Goal: Information Seeking & Learning: Learn about a topic

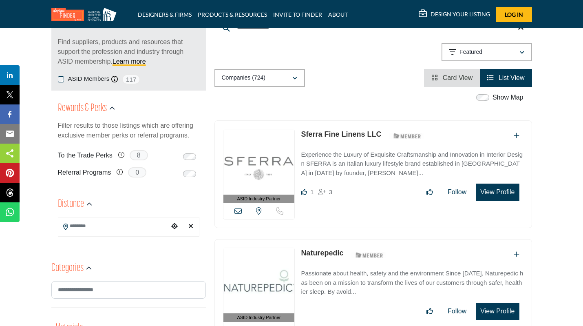
scroll to position [217, 0]
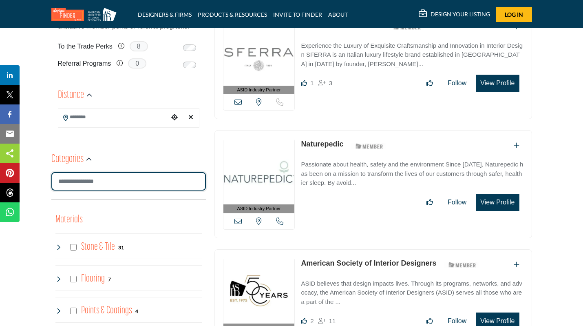
click at [103, 176] on input "Search Category" at bounding box center [128, 181] width 155 height 18
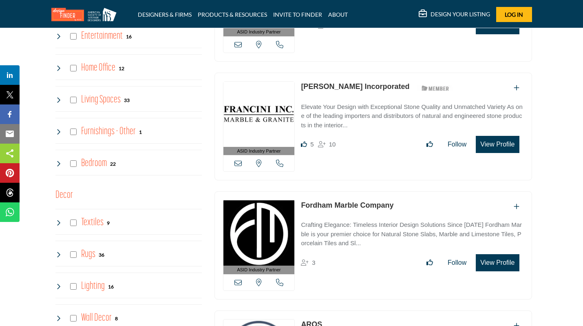
scroll to position [870, 0]
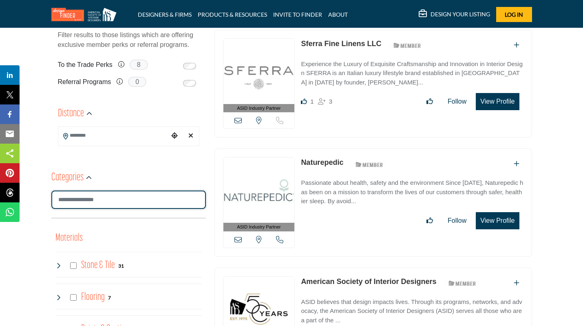
scroll to position [217, 0]
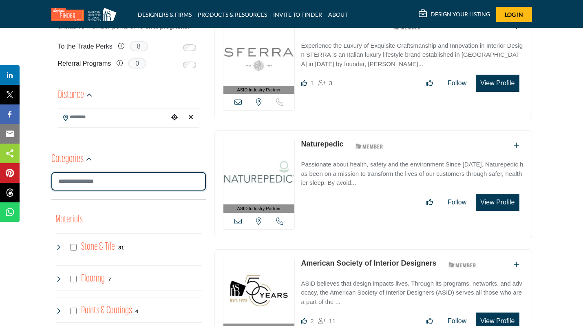
click at [120, 184] on input "Search Category" at bounding box center [128, 181] width 155 height 18
type input "**********"
type input "*"
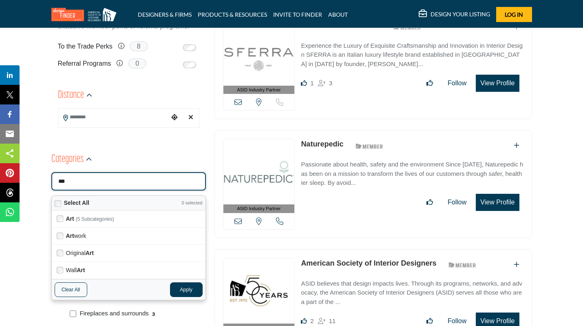
click at [192, 287] on button "Apply" at bounding box center [186, 289] width 33 height 15
type input "***"
click at [187, 288] on button "Apply" at bounding box center [186, 289] width 33 height 15
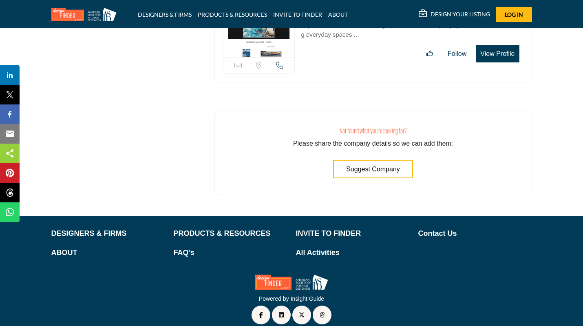
scroll to position [328, 0]
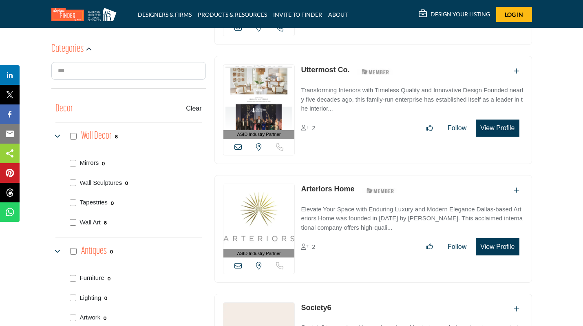
drag, startPoint x: 321, startPoint y: 66, endPoint x: 545, endPoint y: 189, distance: 255.6
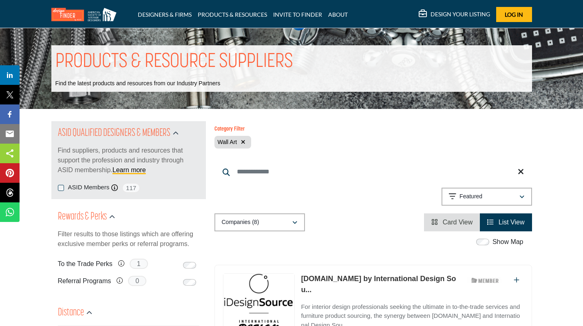
scroll to position [217, 0]
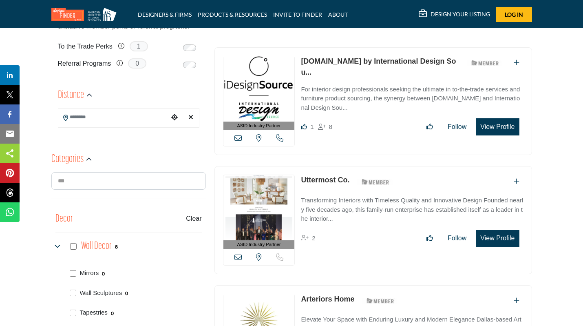
click at [374, 159] on div "ASID Industry Partner ASID Industry Partners provide the interior design commun…" at bounding box center [373, 105] width 326 height 116
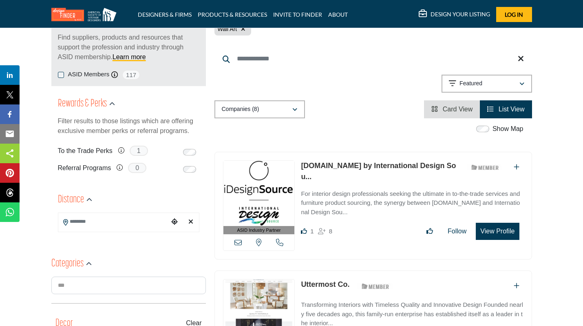
scroll to position [109, 0]
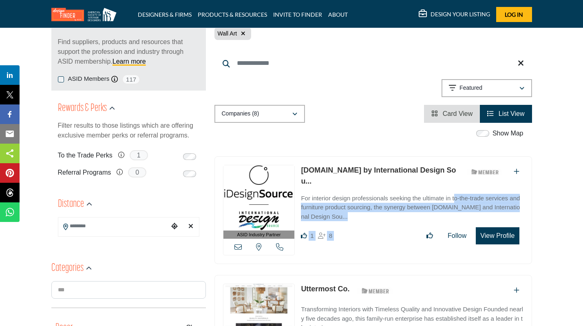
drag, startPoint x: 377, startPoint y: 253, endPoint x: 302, endPoint y: 193, distance: 95.8
click at [302, 193] on div "ASID Industry Partner ASID Industry Partners provide the interior design commun…" at bounding box center [374, 210] width 318 height 108
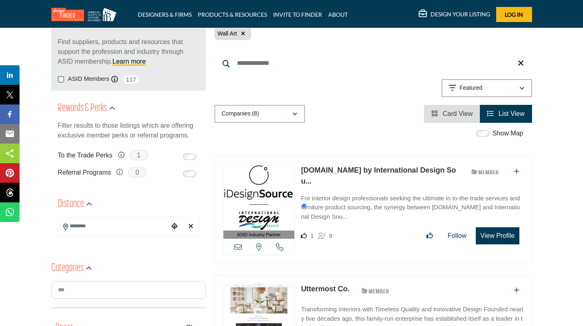
click at [521, 252] on div "ASID Industry Partner ASID Industry Partners provide the interior design commun…" at bounding box center [374, 210] width 318 height 108
click at [459, 113] on span "Card View" at bounding box center [458, 113] width 30 height 7
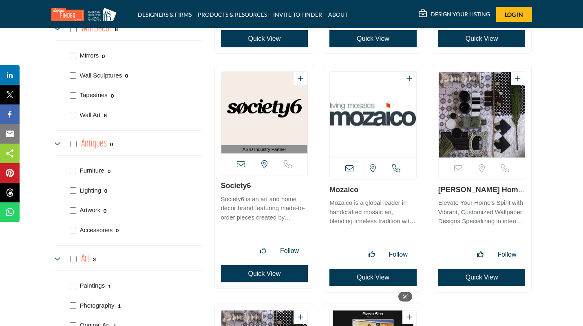
scroll to position [544, 0]
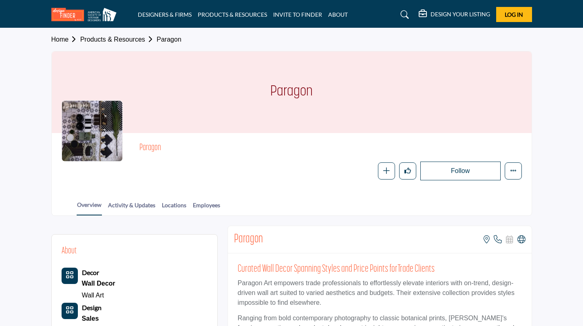
click at [0, 0] on div at bounding box center [0, 0] width 0 height 0
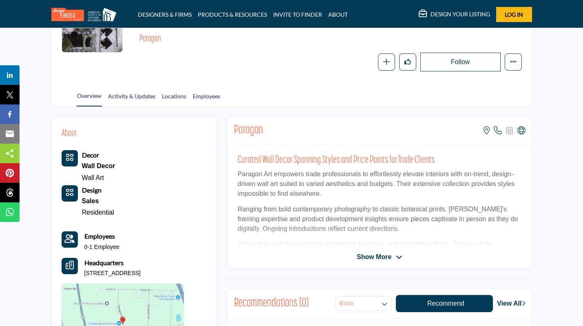
drag, startPoint x: 193, startPoint y: 271, endPoint x: 155, endPoint y: 274, distance: 38.5
click at [155, 274] on div "About Decor Wall Decor Wall Art Design Sales Residential Employees" at bounding box center [135, 246] width 146 height 238
click at [141, 274] on p "195 Paragon St, Albertville, AL 35950, USA" at bounding box center [112, 273] width 56 height 8
drag, startPoint x: 84, startPoint y: 273, endPoint x: 193, endPoint y: 272, distance: 109.3
click at [141, 272] on p "195 Paragon St, Albertville, AL 35950, USA" at bounding box center [112, 273] width 56 height 8
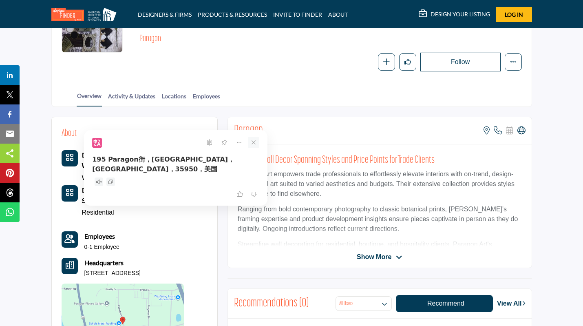
click at [256, 141] on icon at bounding box center [253, 142] width 11 height 11
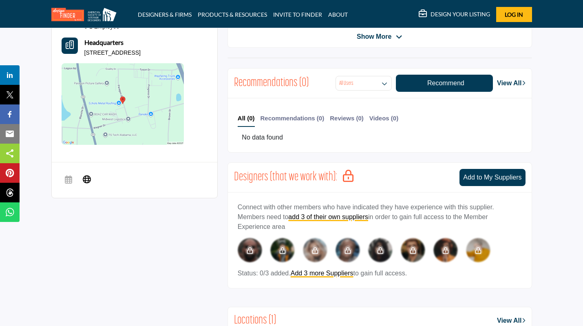
scroll to position [326, 0]
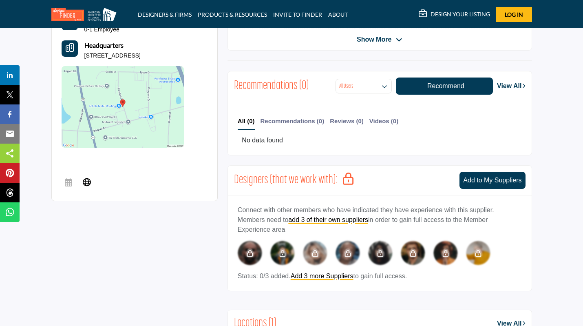
drag, startPoint x: 482, startPoint y: 224, endPoint x: 238, endPoint y: 209, distance: 244.0
click at [238, 209] on p "Connect with other members who have indicated they have experience with this su…" at bounding box center [380, 219] width 284 height 29
drag, startPoint x: 238, startPoint y: 209, endPoint x: 325, endPoint y: 235, distance: 90.2
click at [325, 235] on div "Connect with other members who have indicated they have experience with this su…" at bounding box center [380, 243] width 284 height 76
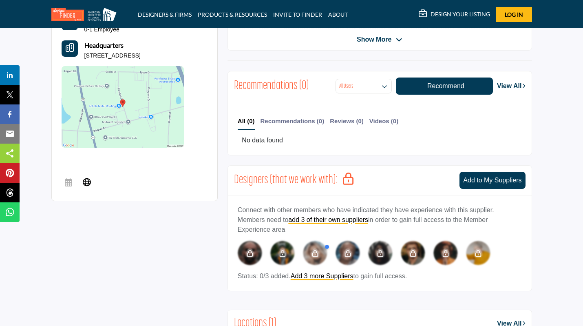
click at [505, 201] on div "Connect with other members who have indicated they have experience with this su…" at bounding box center [380, 242] width 304 height 95
click at [509, 198] on div "Connect with other members who have indicated they have experience with this su…" at bounding box center [380, 242] width 304 height 95
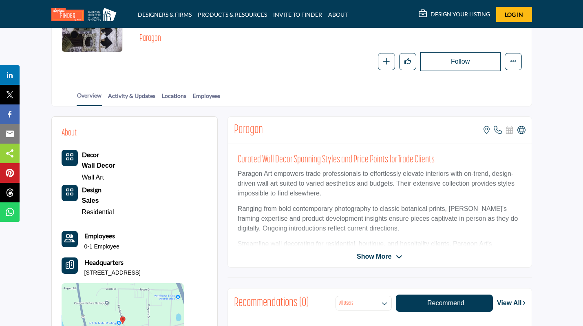
scroll to position [109, 0]
click at [396, 257] on span "Show More" at bounding box center [380, 257] width 46 height 10
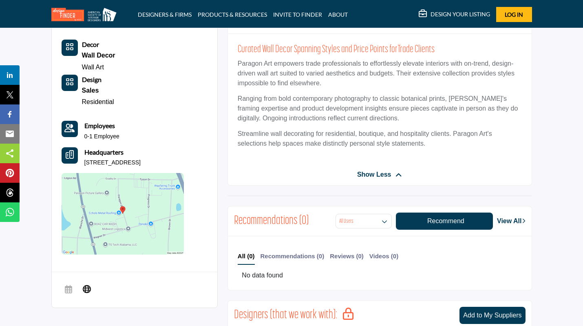
scroll to position [218, 0]
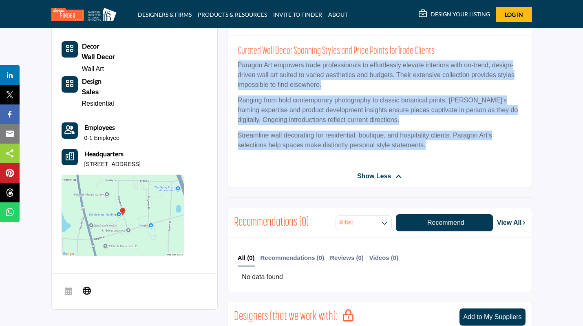
drag, startPoint x: 414, startPoint y: 138, endPoint x: 236, endPoint y: 65, distance: 193.2
click at [236, 65] on div "Curated Wall Decor Spanning Styles and Price Points forTrade Clients Paragon Ar…" at bounding box center [380, 100] width 304 height 130
click at [254, 103] on p "Ranging from bold contemporary photography to classic botanical prints, Paragon…" at bounding box center [380, 109] width 284 height 29
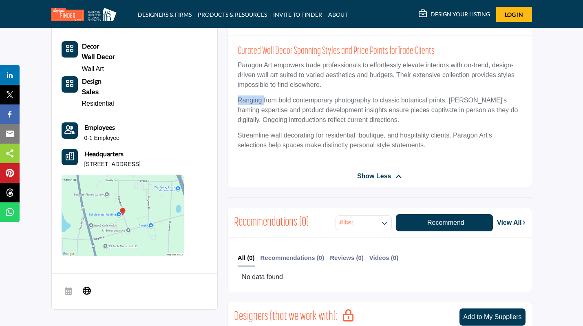
click at [254, 103] on p "Ranging from bold contemporary photography to classic botanical prints, Paragon…" at bounding box center [380, 109] width 284 height 29
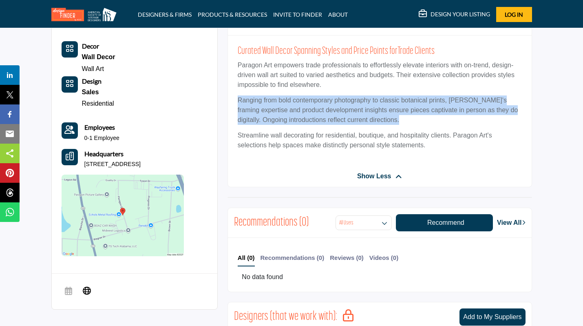
click at [254, 103] on p "Ranging from bold contemporary photography to classic botanical prints, Paragon…" at bounding box center [380, 109] width 284 height 29
click at [277, 113] on div at bounding box center [292, 115] width 78 height 16
click at [340, 120] on p "Ranging from bold contemporary photography to classic botanical prints, Paragon…" at bounding box center [380, 109] width 284 height 29
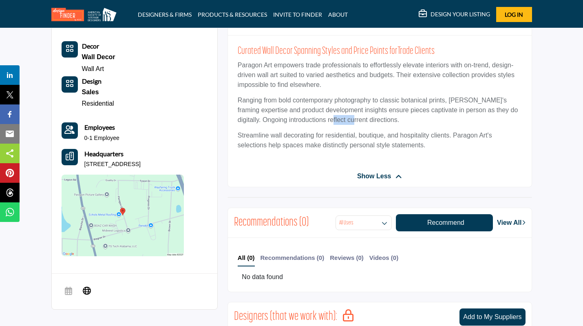
click at [340, 120] on p "Ranging from bold contemporary photography to classic botanical prints, Paragon…" at bounding box center [380, 109] width 284 height 29
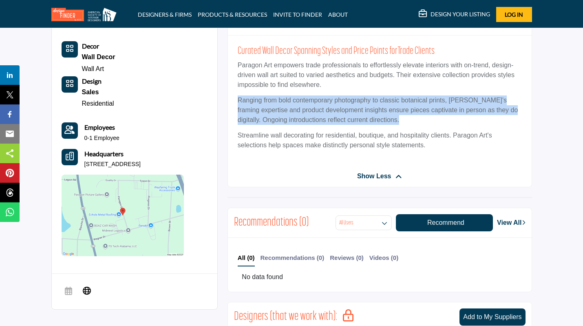
drag, startPoint x: 340, startPoint y: 120, endPoint x: 344, endPoint y: 122, distance: 4.6
click at [341, 122] on p "Ranging from bold contemporary photography to classic botanical prints, Paragon…" at bounding box center [380, 109] width 284 height 29
click at [347, 120] on p "Ranging from bold contemporary photography to classic botanical prints, Paragon…" at bounding box center [380, 109] width 284 height 29
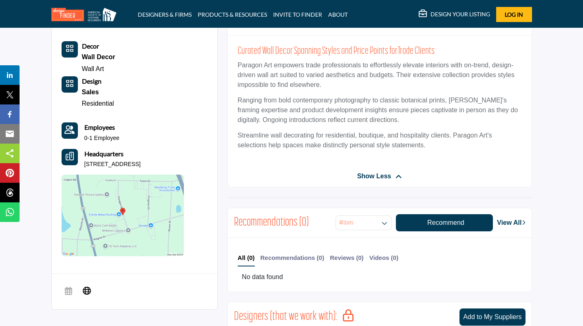
click at [414, 122] on p "Ranging from bold contemporary photography to classic botanical prints, Paragon…" at bounding box center [380, 109] width 284 height 29
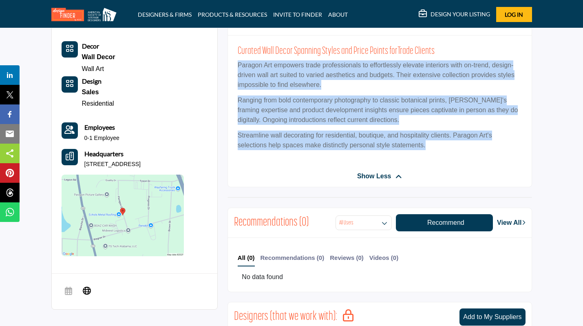
drag, startPoint x: 432, startPoint y: 146, endPoint x: 235, endPoint y: 64, distance: 213.1
click at [235, 64] on div "Curated Wall Decor Spanning Styles and Price Points forTrade Clients Paragon Ar…" at bounding box center [380, 100] width 304 height 130
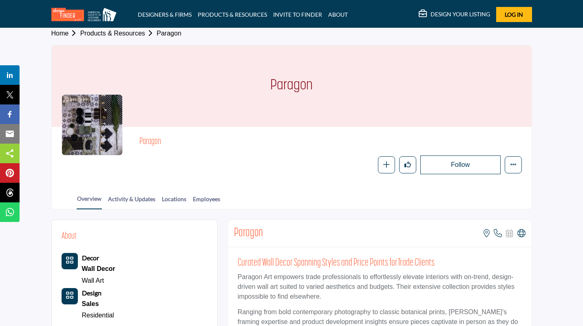
scroll to position [0, 0]
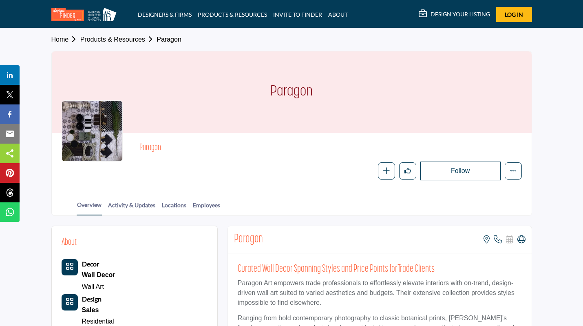
drag, startPoint x: 303, startPoint y: 92, endPoint x: 277, endPoint y: 91, distance: 25.7
click at [277, 91] on h1 "Paragon" at bounding box center [291, 92] width 42 height 82
drag, startPoint x: 277, startPoint y: 91, endPoint x: 305, endPoint y: 97, distance: 28.3
click at [305, 97] on h1 "Paragon" at bounding box center [291, 92] width 42 height 82
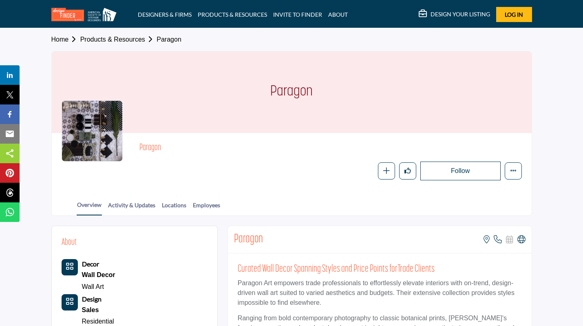
click at [305, 97] on h1 "Paragon" at bounding box center [291, 92] width 42 height 82
drag, startPoint x: 303, startPoint y: 93, endPoint x: 277, endPoint y: 94, distance: 26.5
click at [277, 94] on h1 "Paragon" at bounding box center [291, 92] width 42 height 82
drag, startPoint x: 277, startPoint y: 94, endPoint x: 304, endPoint y: 96, distance: 27.8
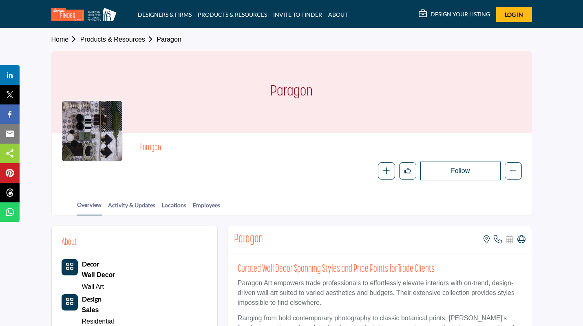
click at [304, 96] on h1 "Paragon" at bounding box center [291, 92] width 42 height 82
drag, startPoint x: 305, startPoint y: 96, endPoint x: 278, endPoint y: 94, distance: 26.6
click at [278, 94] on h1 "Paragon" at bounding box center [291, 92] width 42 height 82
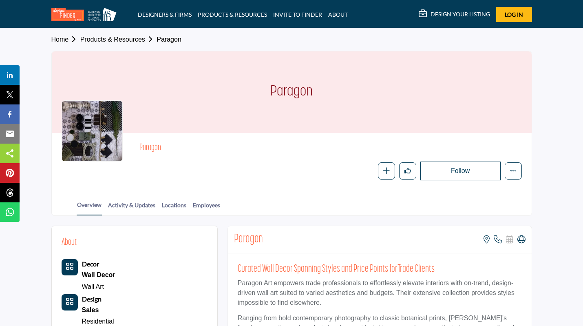
drag, startPoint x: 278, startPoint y: 94, endPoint x: 306, endPoint y: 93, distance: 27.7
click at [306, 93] on h1 "Paragon" at bounding box center [291, 92] width 42 height 82
click at [352, 202] on div "Overview Activity & Updates Locations Employees" at bounding box center [302, 202] width 460 height 25
drag, startPoint x: 304, startPoint y: 88, endPoint x: 265, endPoint y: 89, distance: 39.2
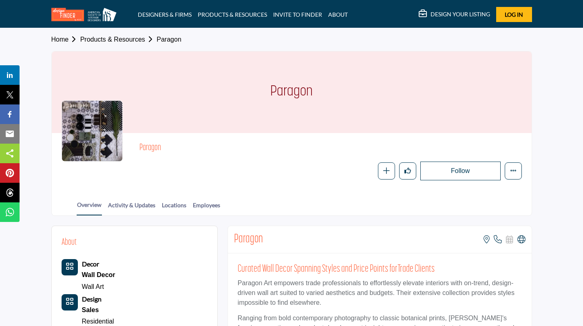
click at [265, 89] on div "Paragon" at bounding box center [292, 92] width 480 height 82
click at [115, 127] on div at bounding box center [92, 130] width 61 height 61
click at [126, 208] on link "Activity & Updates" at bounding box center [132, 208] width 48 height 14
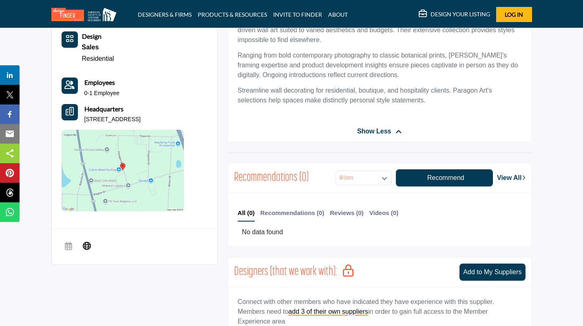
scroll to position [326, 0]
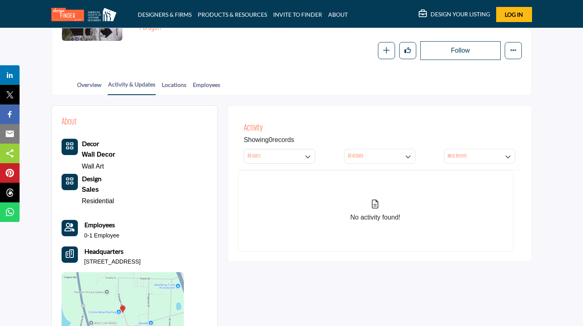
scroll to position [11, 0]
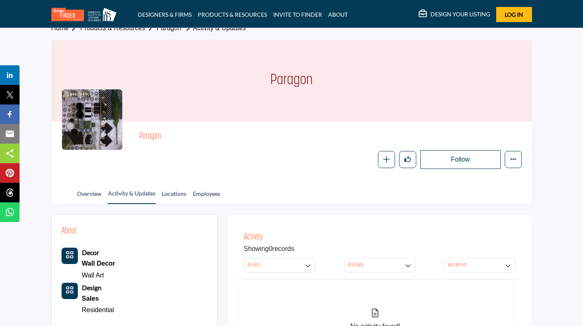
drag, startPoint x: 246, startPoint y: 248, endPoint x: 301, endPoint y: 249, distance: 55.1
click at [301, 249] on div "Showing 0 records" at bounding box center [380, 249] width 272 height 10
drag, startPoint x: 301, startPoint y: 249, endPoint x: 242, endPoint y: 252, distance: 58.4
click at [242, 252] on div "Activity Showing 0 records All Users All Users My Activity Member Supplier All …" at bounding box center [380, 251] width 284 height 55
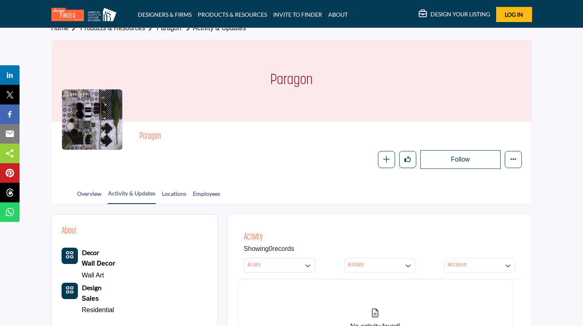
click at [242, 252] on div "Activity Showing 0 records All Users All Users My Activity Member Supplier All …" at bounding box center [380, 251] width 284 height 55
drag, startPoint x: 243, startPoint y: 249, endPoint x: 299, endPoint y: 250, distance: 56.7
click at [299, 250] on div "Activity Showing 0 records All Users All Users My Activity Member Supplier All …" at bounding box center [380, 251] width 284 height 55
click at [299, 250] on div "Showing 0 records" at bounding box center [380, 249] width 272 height 10
drag, startPoint x: 299, startPoint y: 249, endPoint x: 245, endPoint y: 248, distance: 54.3
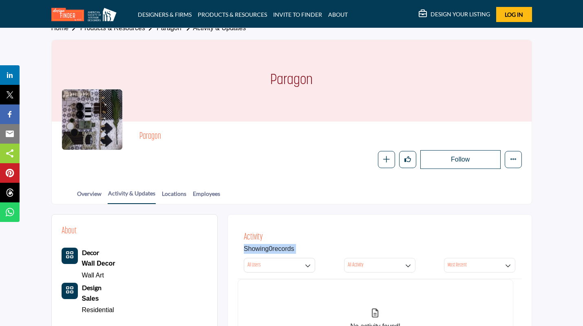
click at [245, 248] on div "Showing 0 records" at bounding box center [380, 249] width 272 height 10
click at [245, 248] on span "Showing 0 records" at bounding box center [269, 249] width 51 height 10
drag, startPoint x: 258, startPoint y: 250, endPoint x: 298, endPoint y: 250, distance: 39.6
click at [298, 250] on div "Activity Showing 0 records All Users All Users My Activity Member Supplier All …" at bounding box center [380, 251] width 284 height 55
click at [298, 250] on div "Showing 0 records" at bounding box center [380, 249] width 272 height 10
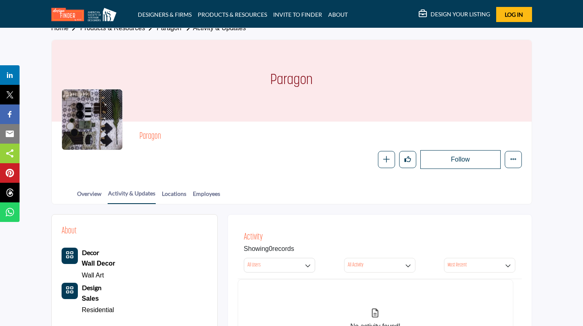
drag, startPoint x: 298, startPoint y: 250, endPoint x: 244, endPoint y: 250, distance: 53.9
click at [245, 250] on div "Showing 0 records" at bounding box center [380, 249] width 272 height 10
click at [244, 250] on span "Showing 0 records" at bounding box center [269, 249] width 51 height 10
drag, startPoint x: 244, startPoint y: 250, endPoint x: 297, endPoint y: 250, distance: 53.0
click at [295, 250] on span "Showing 0 records" at bounding box center [269, 249] width 51 height 10
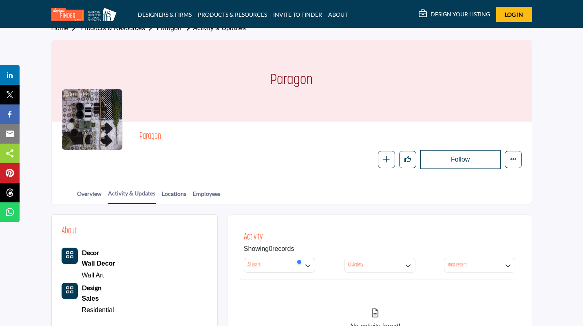
click at [295, 250] on span "Showing 0 records" at bounding box center [269, 249] width 51 height 10
drag, startPoint x: 297, startPoint y: 250, endPoint x: 243, endPoint y: 250, distance: 53.9
click at [243, 250] on div "Activity Showing 0 records All Users All Users My Activity Member Supplier All …" at bounding box center [380, 251] width 284 height 55
drag, startPoint x: 243, startPoint y: 250, endPoint x: 299, endPoint y: 249, distance: 55.9
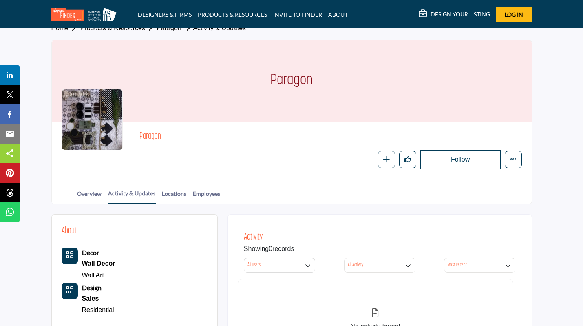
click at [299, 249] on div "Activity Showing 0 records All Users All Users My Activity Member Supplier All …" at bounding box center [380, 251] width 284 height 55
click at [299, 249] on div "Showing 0 records" at bounding box center [380, 249] width 272 height 10
drag, startPoint x: 299, startPoint y: 249, endPoint x: 244, endPoint y: 247, distance: 54.7
click at [244, 247] on div "Showing 0 records" at bounding box center [380, 249] width 272 height 10
click at [244, 247] on span "Showing 0 records" at bounding box center [269, 249] width 51 height 10
